Goal: Task Accomplishment & Management: Manage account settings

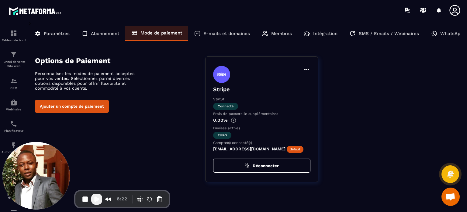
click at [97, 106] on button "Ajouter un compte de paiement" at bounding box center [72, 106] width 74 height 13
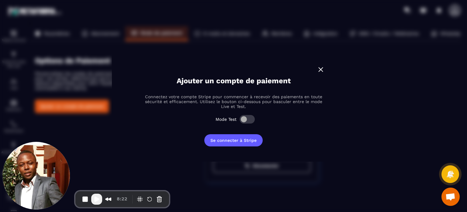
click at [324, 70] on img "Modal window" at bounding box center [321, 69] width 8 height 8
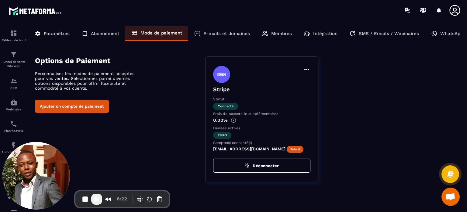
click at [82, 35] on icon at bounding box center [85, 33] width 6 height 6
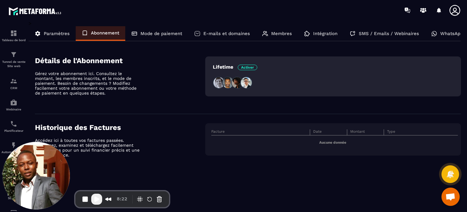
click at [63, 35] on p "Paramètres" at bounding box center [57, 33] width 26 height 5
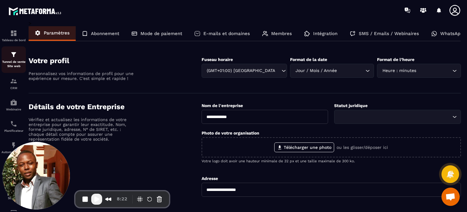
click at [12, 62] on p "Tunnel de vente Site web" at bounding box center [14, 64] width 24 height 9
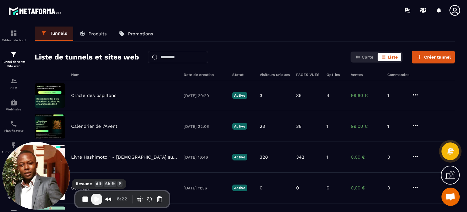
click at [93, 195] on button "Play Recording" at bounding box center [96, 198] width 11 height 11
click at [99, 34] on p "Produits" at bounding box center [98, 33] width 18 height 5
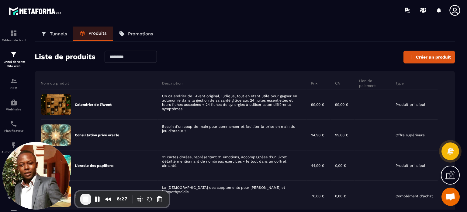
click at [356, 62] on div "Liste de produits Créer un produit" at bounding box center [245, 57] width 421 height 13
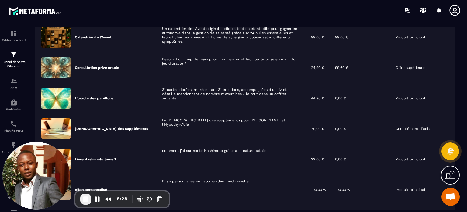
scroll to position [97, 0]
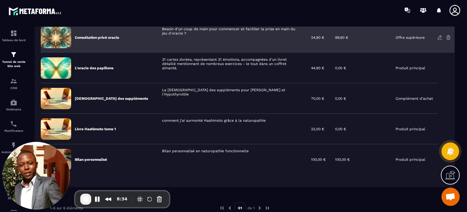
click at [439, 37] on icon at bounding box center [440, 37] width 4 height 4
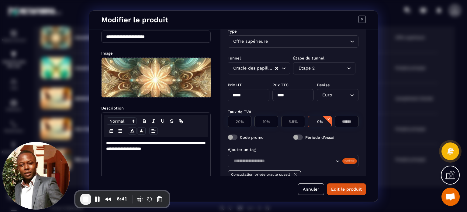
scroll to position [11, 0]
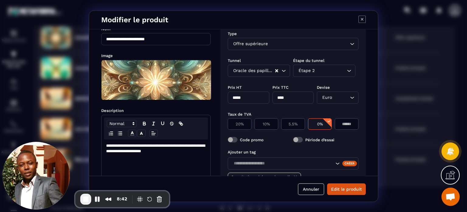
click at [365, 19] on icon "Modal window" at bounding box center [362, 19] width 7 height 7
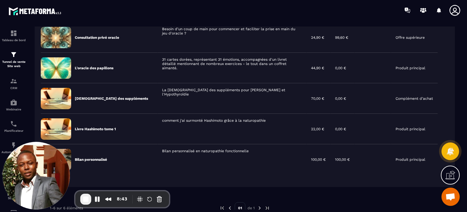
click at [310, 18] on div at bounding box center [270, 10] width 396 height 20
click at [85, 199] on span "End Recording" at bounding box center [85, 198] width 7 height 7
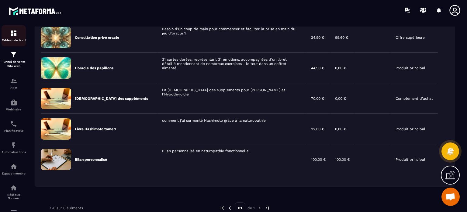
click at [12, 37] on div "Tableau de bord" at bounding box center [14, 36] width 24 height 12
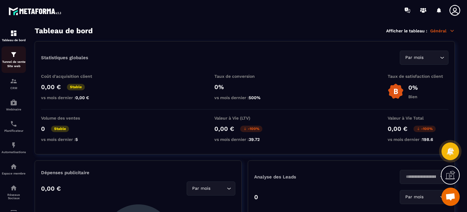
click at [21, 56] on div "Tunnel de vente Site web" at bounding box center [14, 59] width 24 height 17
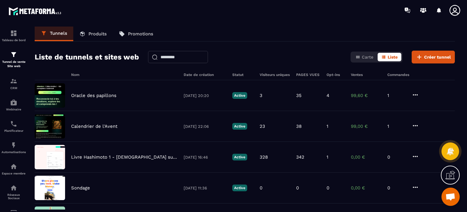
click at [461, 6] on div at bounding box center [456, 10] width 15 height 11
click at [455, 11] on icon at bounding box center [455, 10] width 11 height 11
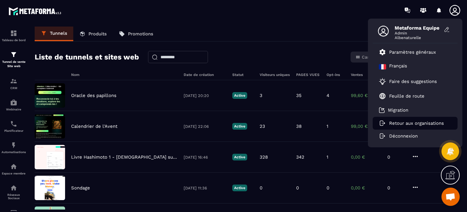
click at [395, 126] on li "Retour aux organisations" at bounding box center [415, 123] width 85 height 13
click at [397, 123] on p "Retour aux organisations" at bounding box center [417, 122] width 55 height 5
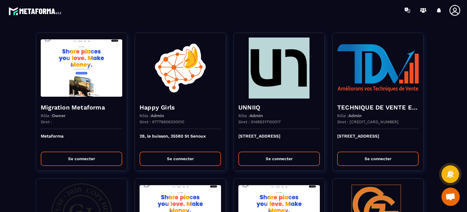
scroll to position [1872, 0]
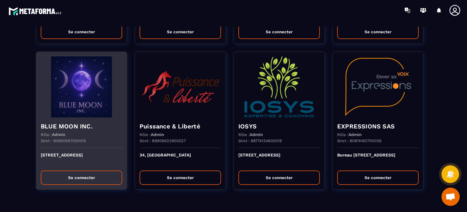
click at [52, 138] on p "Siret : 90900567000015" at bounding box center [63, 140] width 45 height 5
